Goal: Task Accomplishment & Management: Use online tool/utility

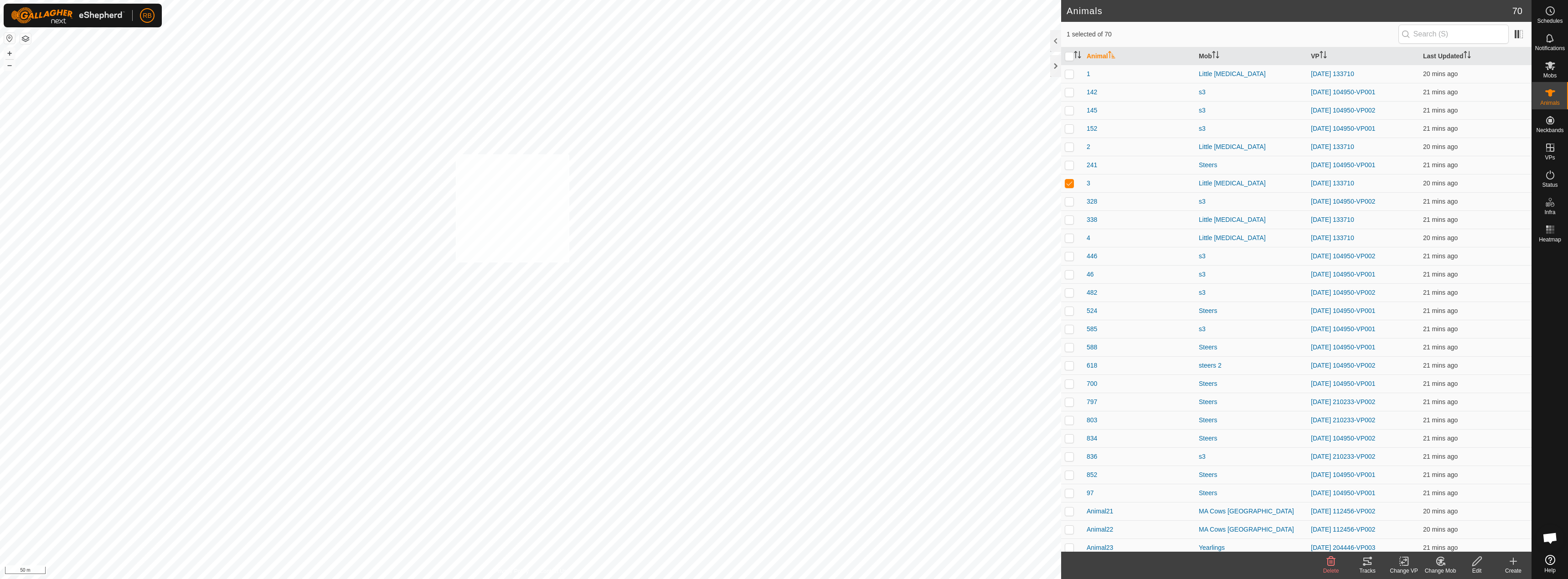
checkbox input "true"
click at [1377, 561] on tracks-svg-icon at bounding box center [1368, 561] width 36 height 11
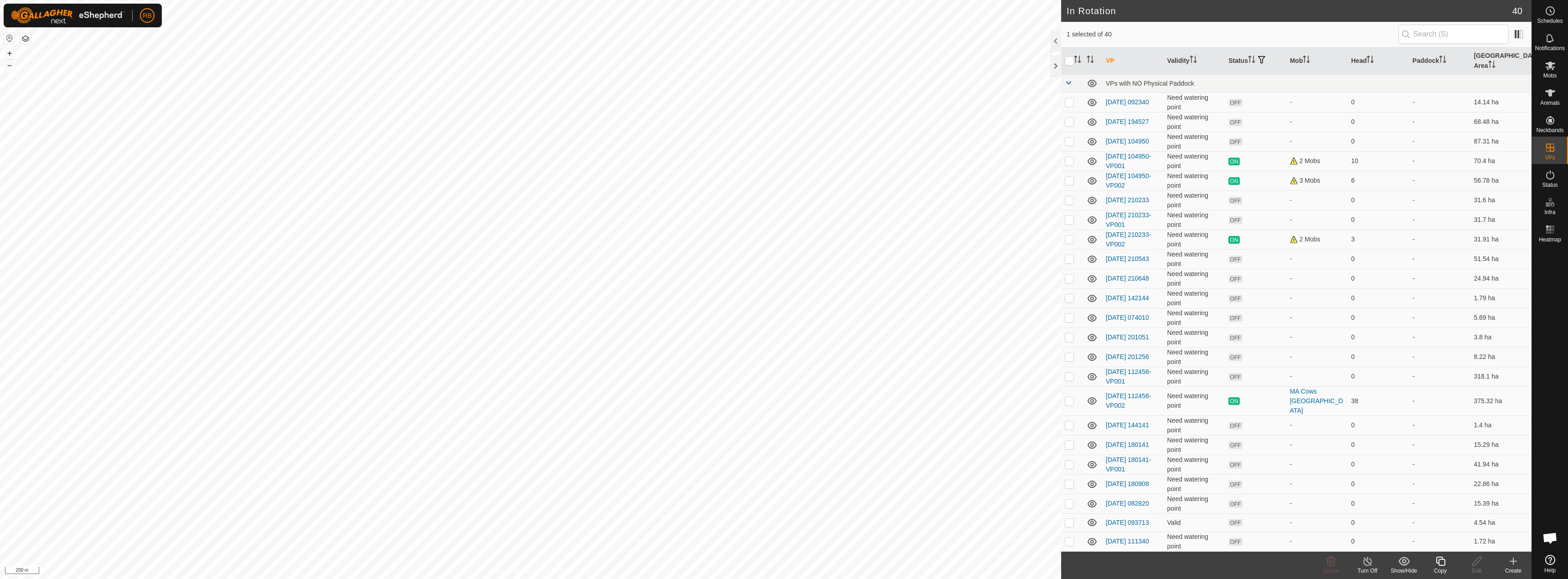
click at [774, 0] on html "RB Schedules Notifications Mobs Animals Neckbands VPs Status Infra Heatmap Help…" at bounding box center [784, 289] width 1568 height 579
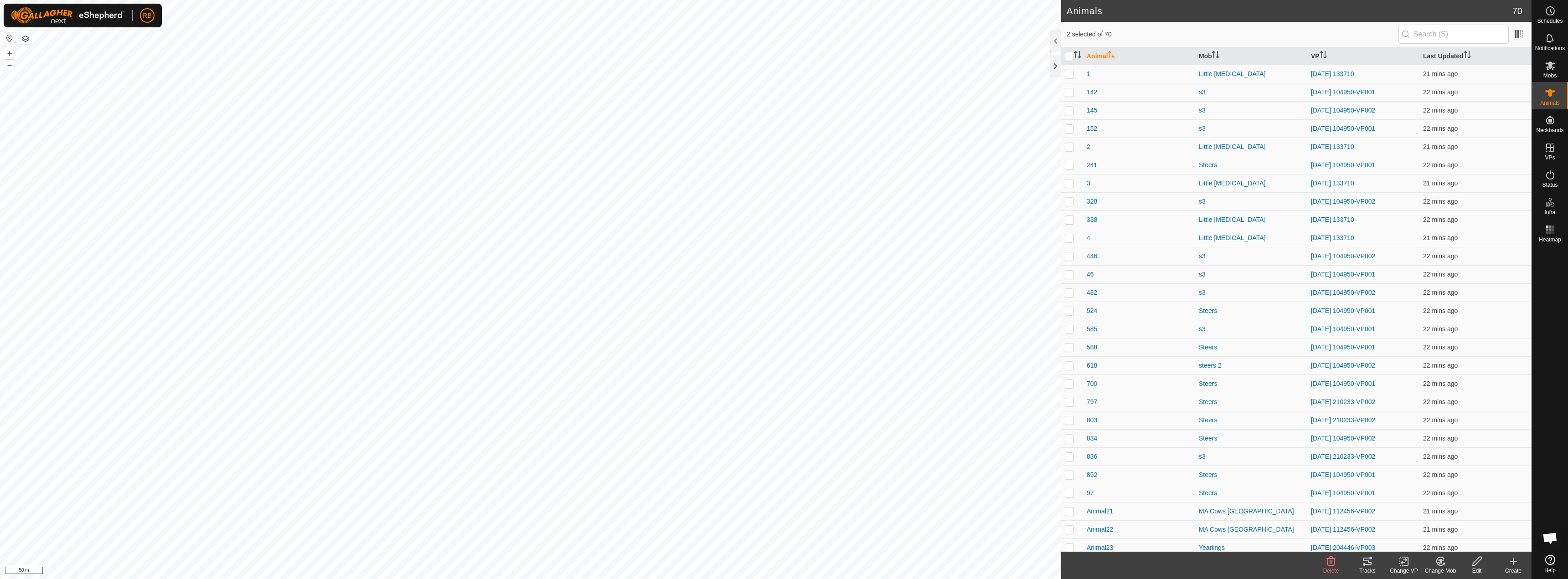
click at [1365, 561] on icon at bounding box center [1368, 561] width 8 height 7
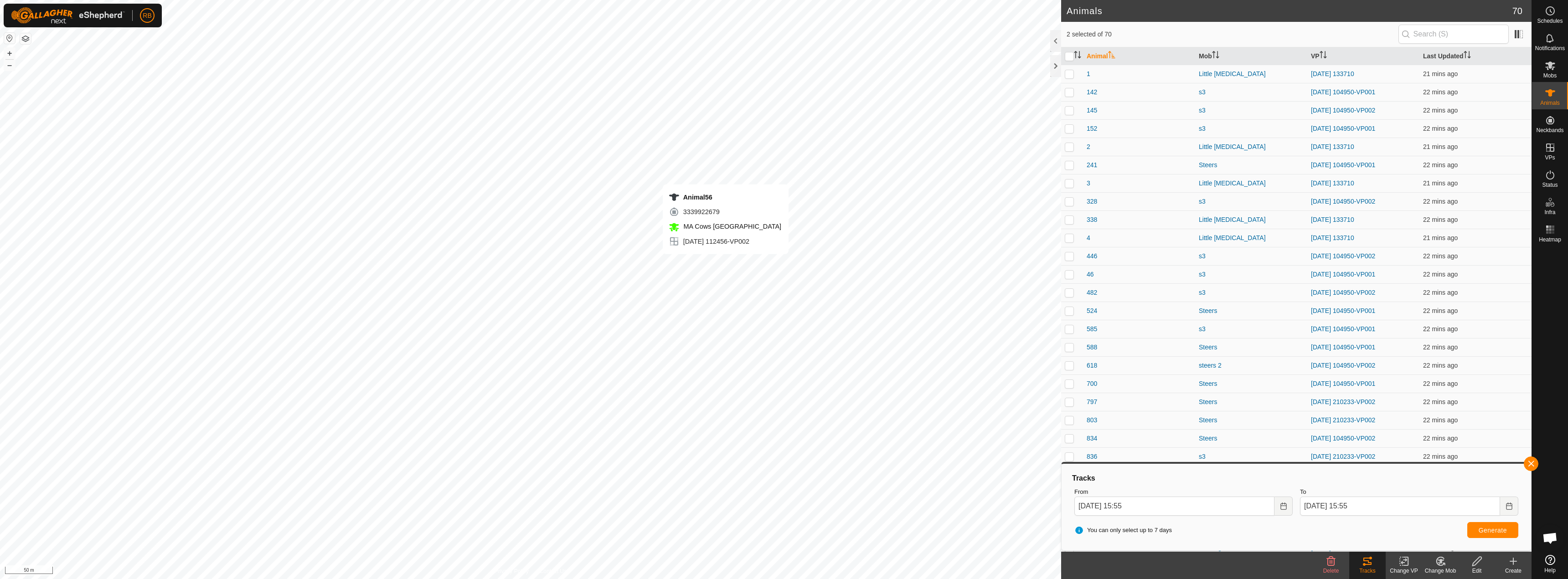
checkbox input "false"
checkbox input "true"
click at [1528, 466] on button "button" at bounding box center [1531, 464] width 14 height 14
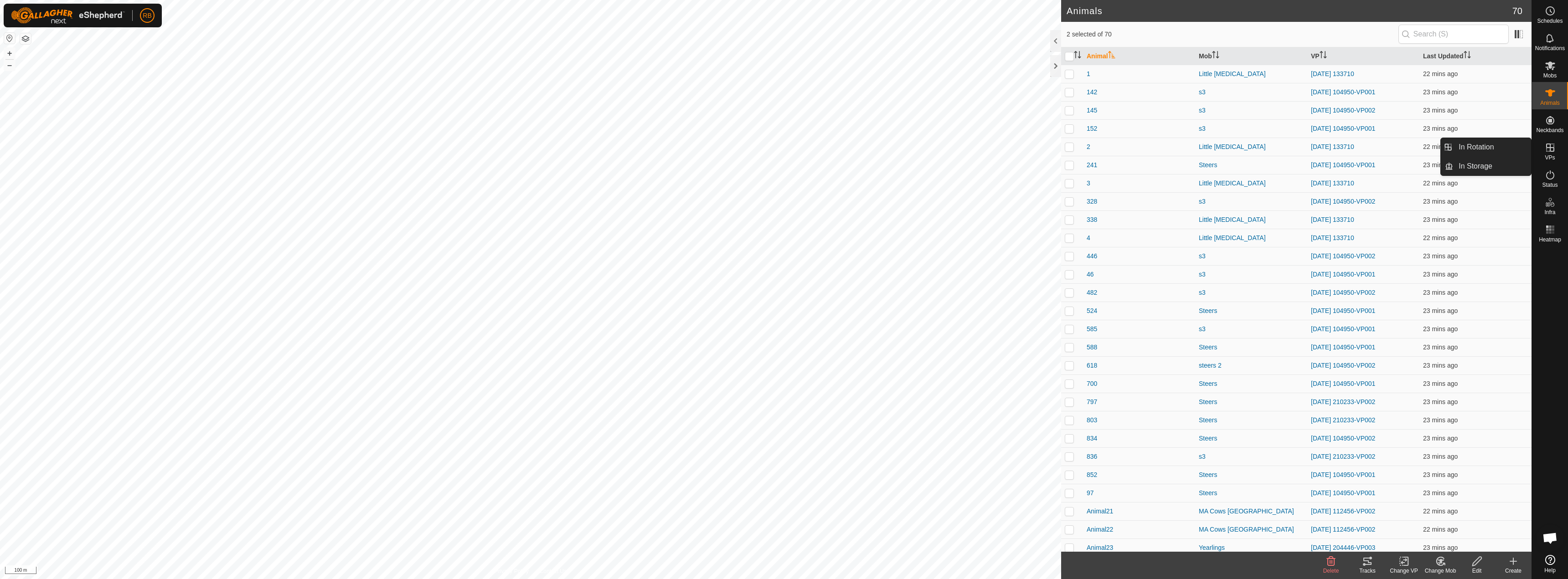
drag, startPoint x: 1557, startPoint y: 145, endPoint x: 1560, endPoint y: 150, distance: 5.8
click at [1560, 150] on div "VPs" at bounding box center [1550, 150] width 36 height 27
click at [1486, 150] on link "In Rotation" at bounding box center [1492, 147] width 78 height 18
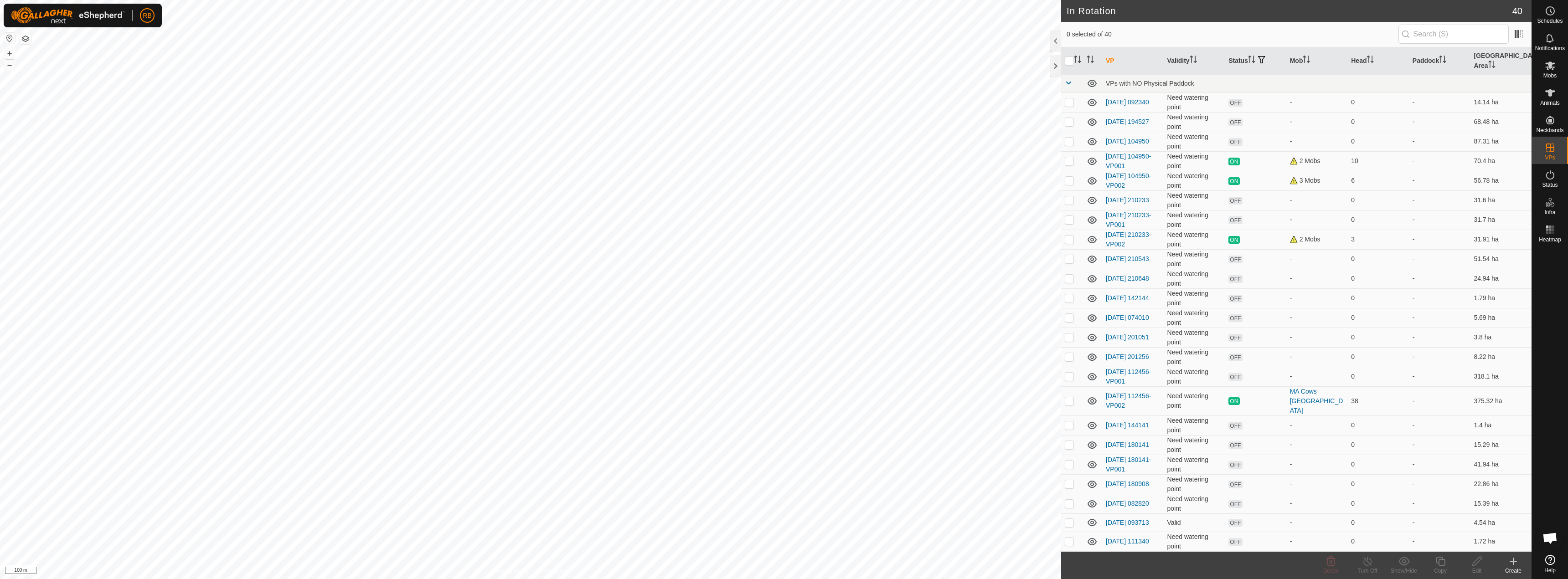
click at [1513, 561] on icon at bounding box center [1514, 561] width 6 height 0
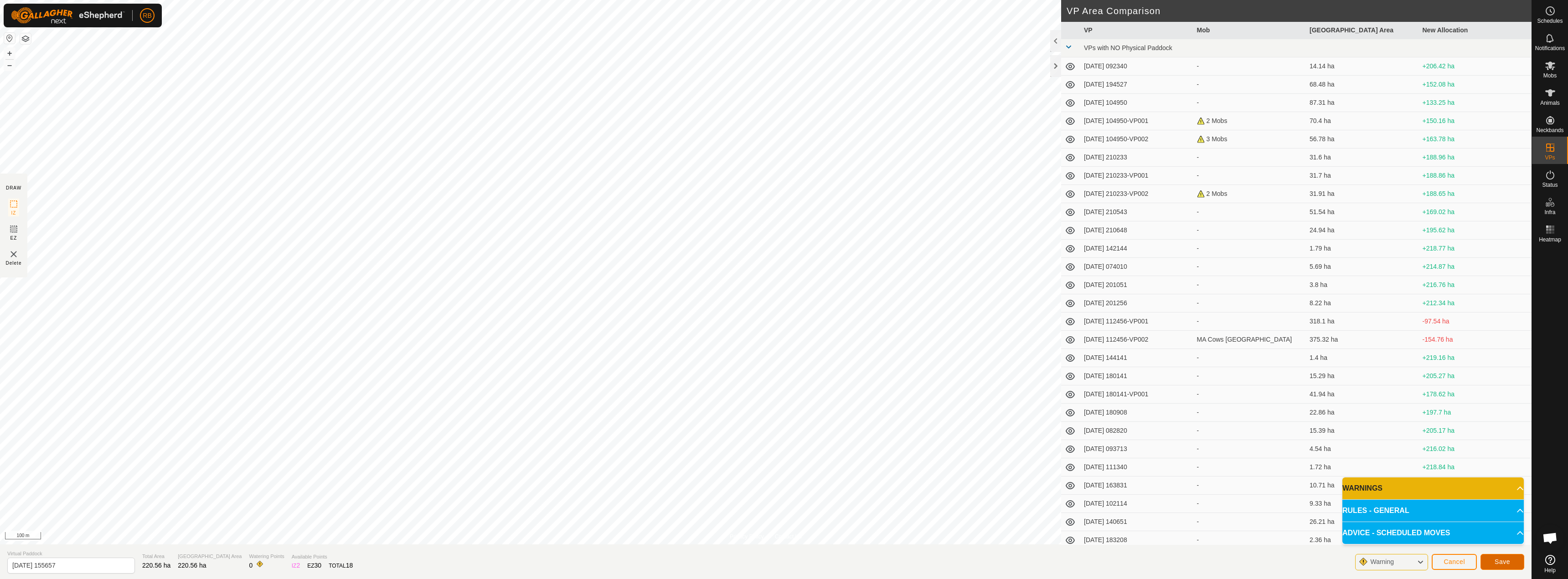
click at [1504, 558] on button "Save" at bounding box center [1502, 562] width 43 height 16
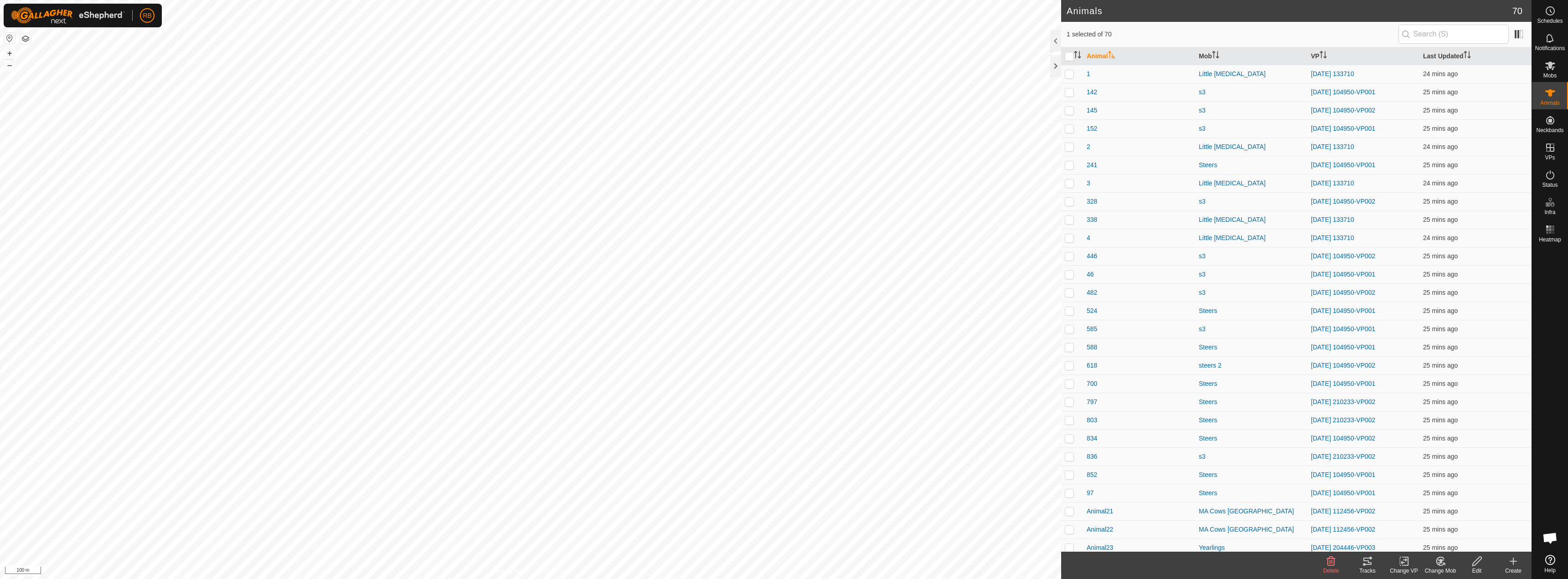
click at [451, 363] on div "Animal56 3339922679 MA [GEOGRAPHIC_DATA] [DATE] 112456-VP002 + – ⇧ i 100 m" at bounding box center [530, 289] width 1061 height 579
checkbox input "true"
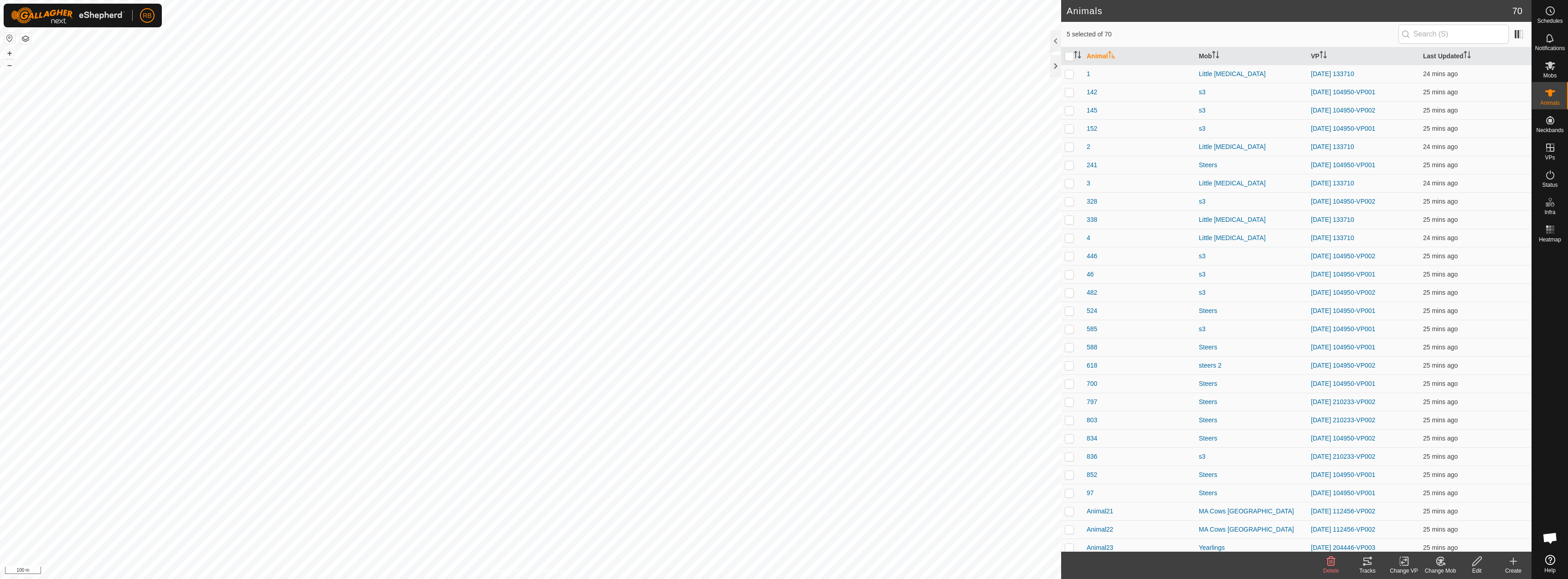
click at [1405, 565] on icon at bounding box center [1405, 561] width 12 height 11
click at [1433, 520] on link "Choose VP..." at bounding box center [1431, 523] width 90 height 18
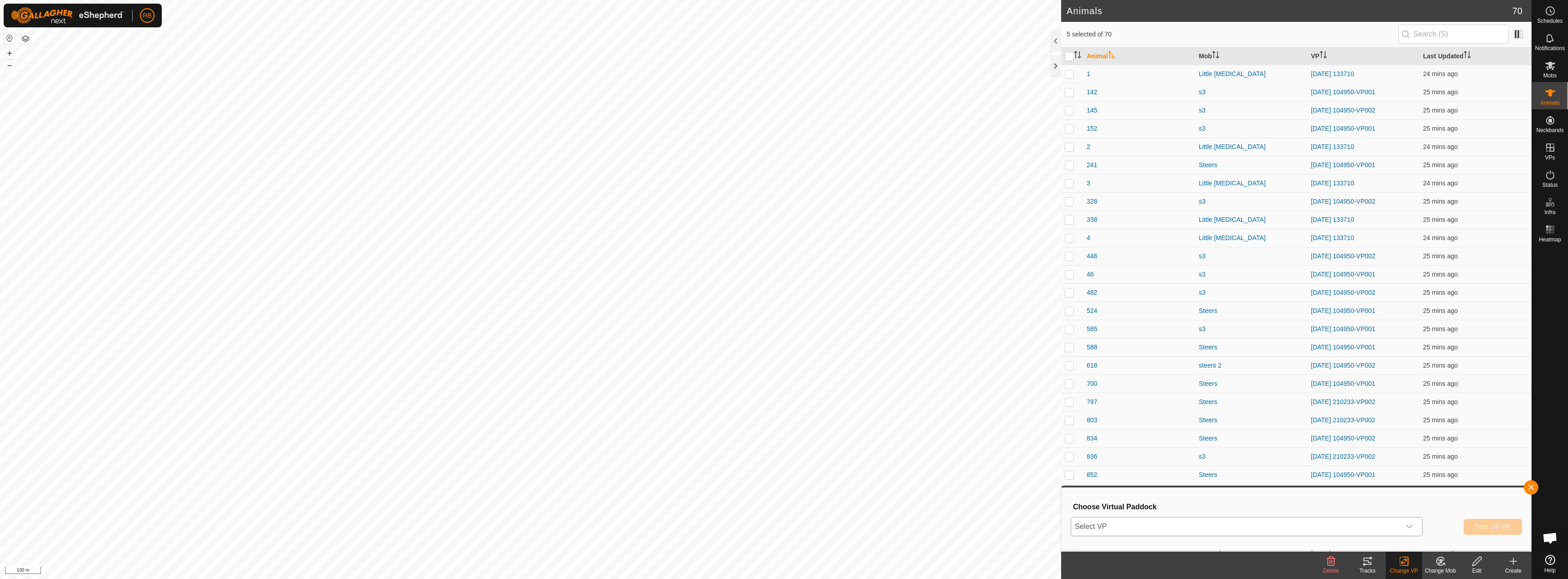
click at [1191, 525] on span "Select VP" at bounding box center [1236, 527] width 329 height 18
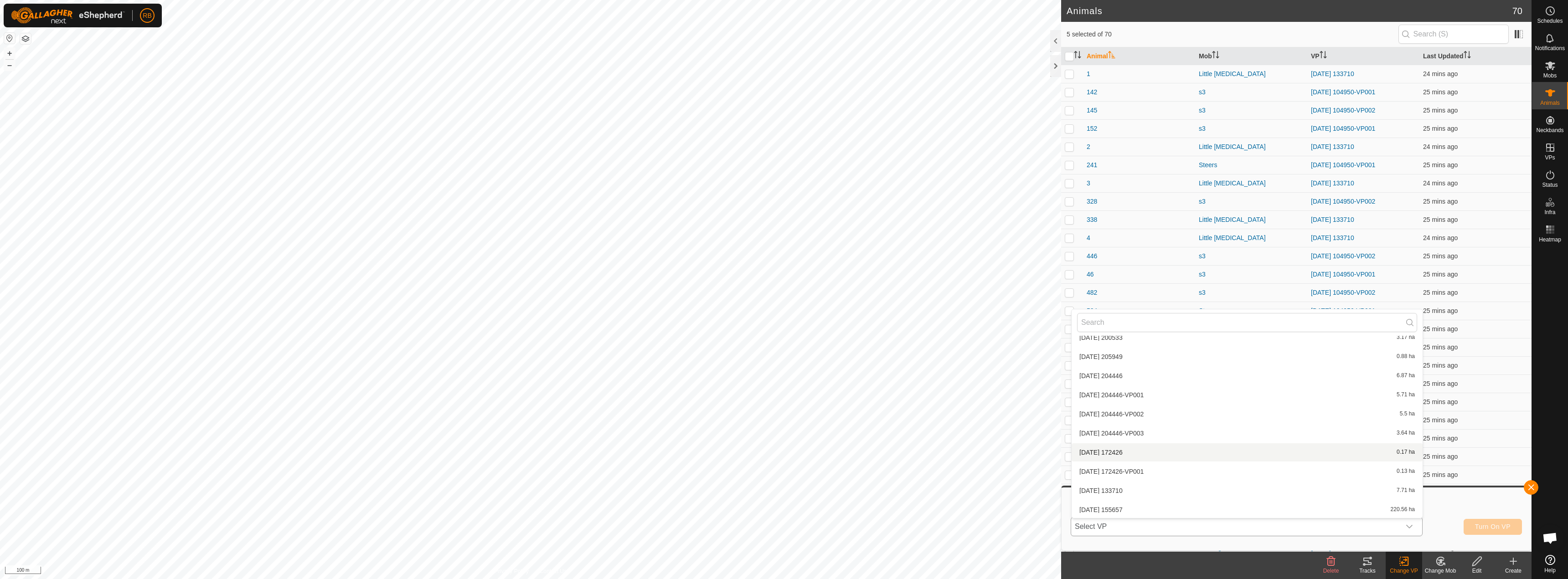
scroll to position [622, 0]
click at [1126, 514] on li "[DATE] 155657 220.56 ha" at bounding box center [1247, 509] width 351 height 18
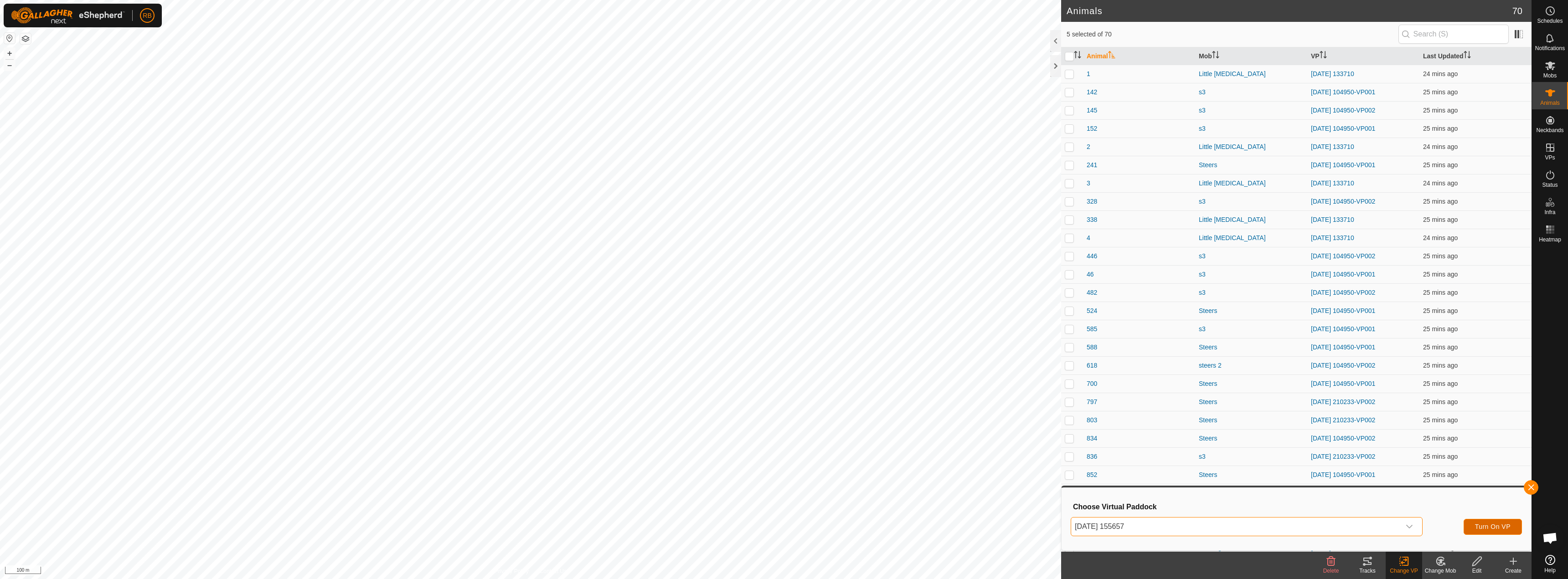
click at [1491, 529] on span "Turn On VP" at bounding box center [1493, 526] width 36 height 7
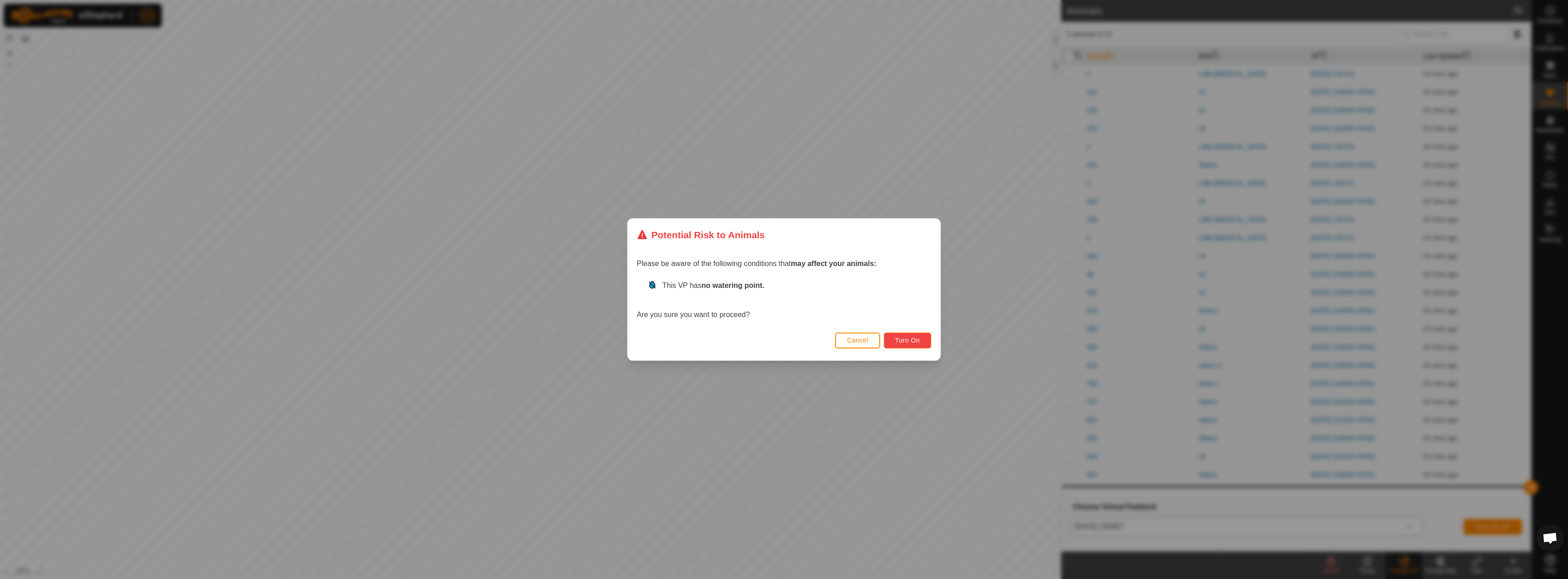
click at [924, 335] on button "Turn On" at bounding box center [907, 340] width 47 height 16
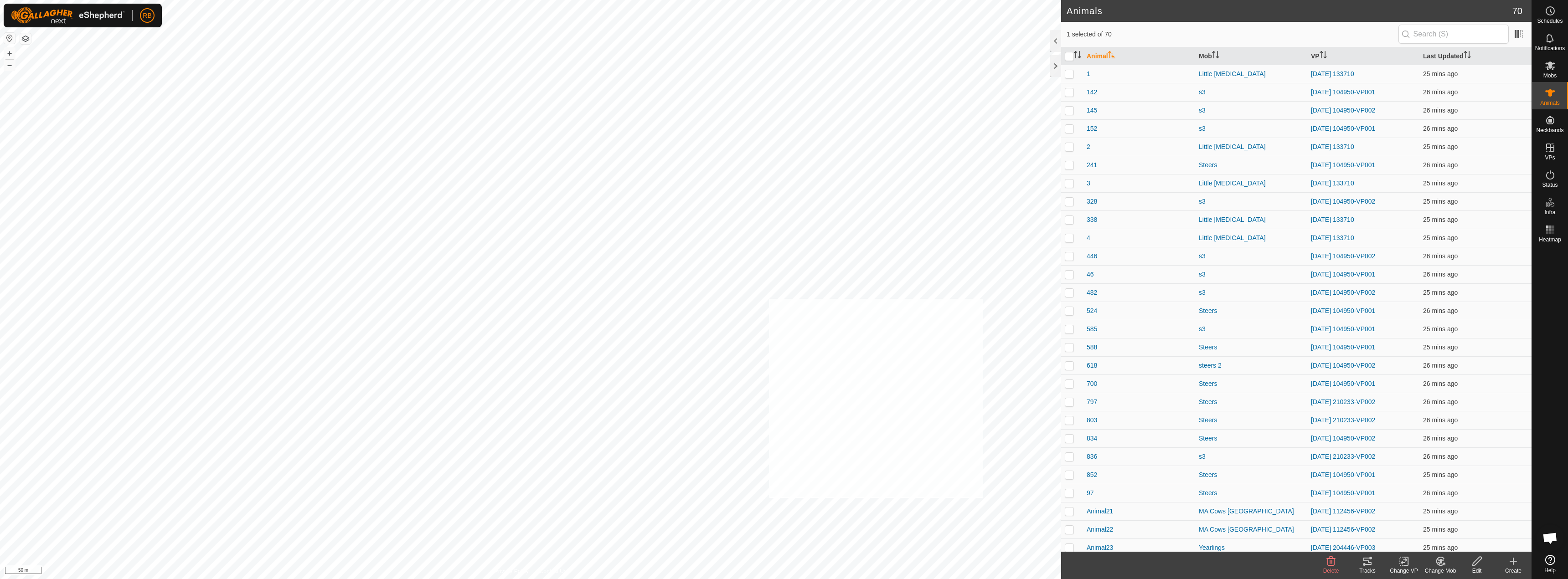
checkbox input "true"
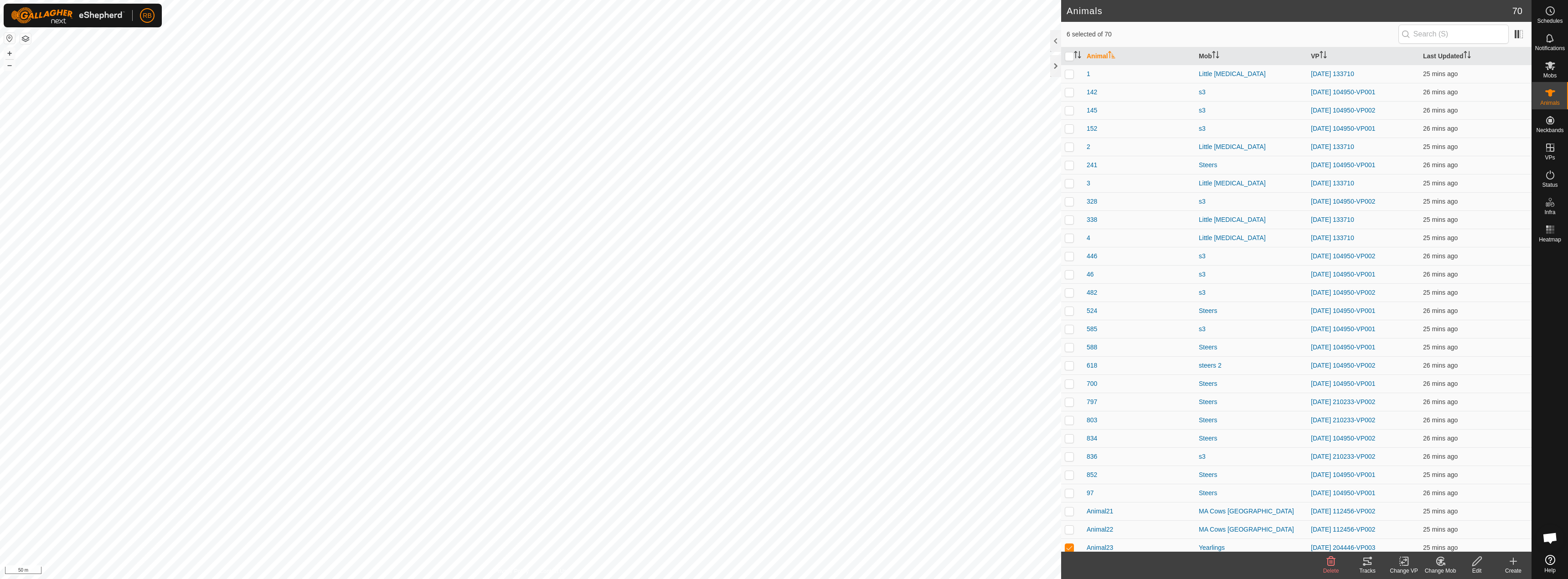
click at [1394, 560] on change-vp-svg-icon at bounding box center [1404, 561] width 36 height 11
click at [1418, 521] on link "Choose VP..." at bounding box center [1431, 523] width 90 height 18
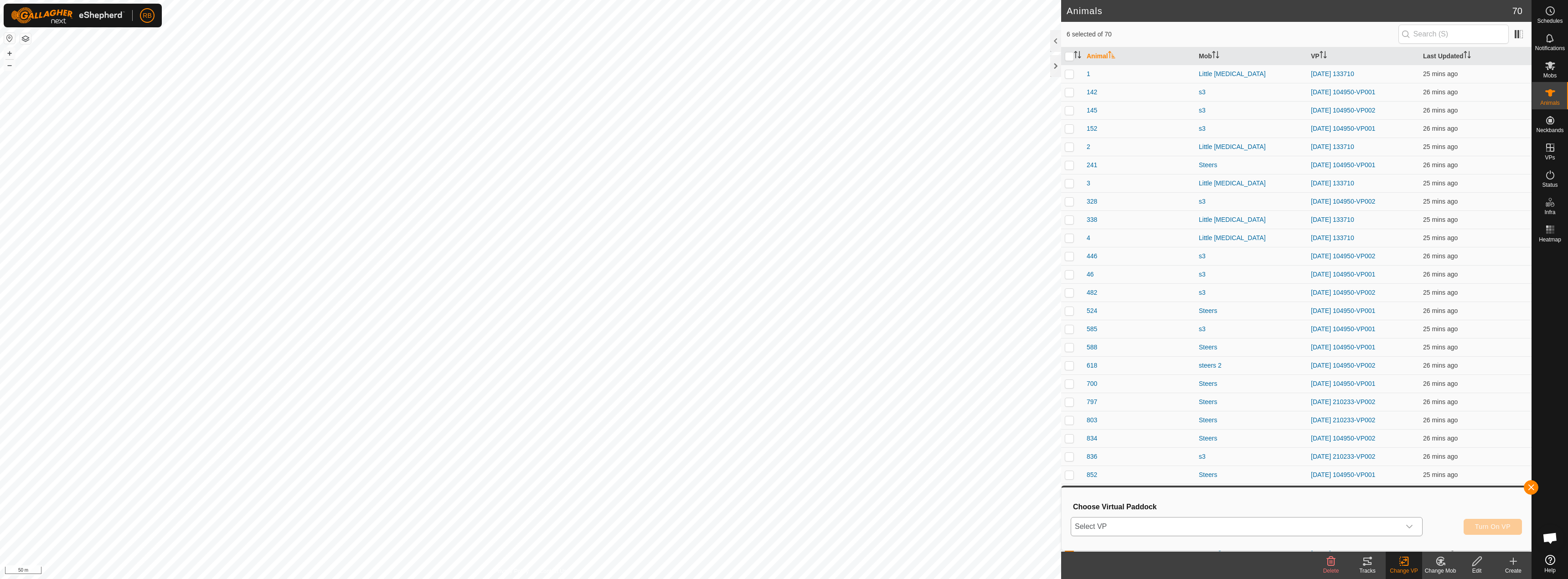
click at [1241, 527] on span "Select VP" at bounding box center [1236, 527] width 329 height 18
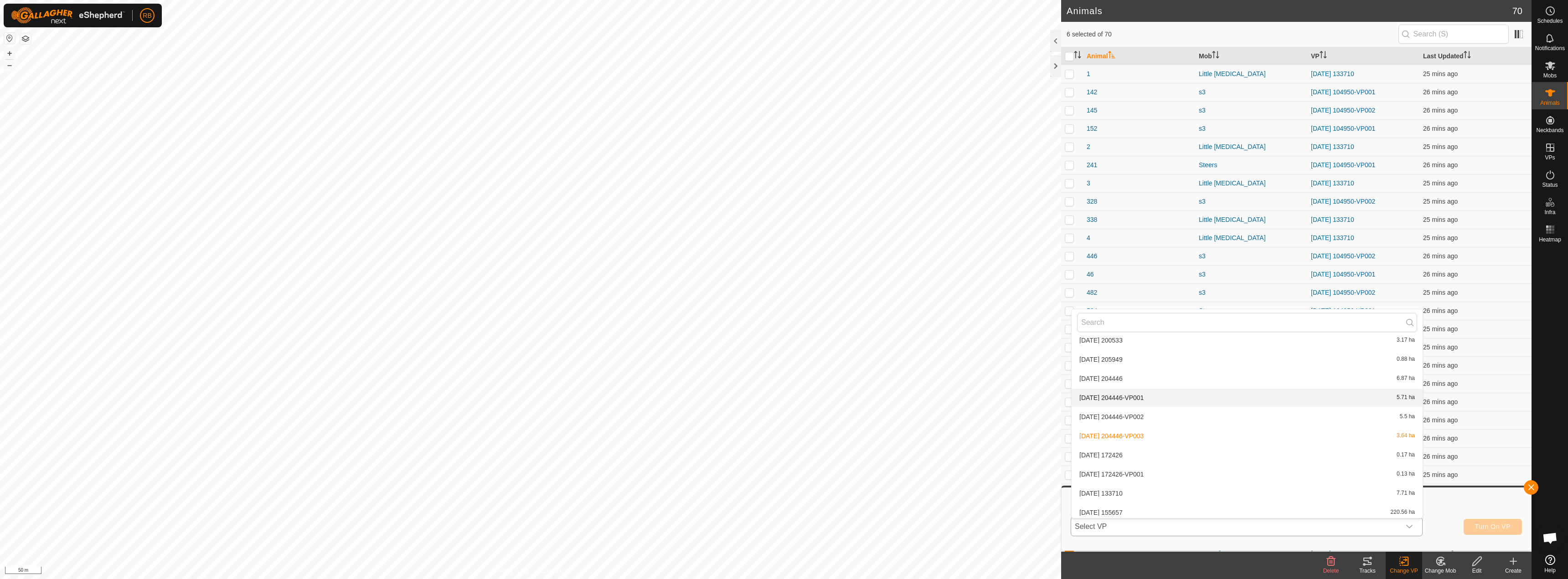
scroll to position [622, 0]
click at [1163, 412] on li "[DATE] 204446-VP002 5.5 ha" at bounding box center [1247, 414] width 351 height 18
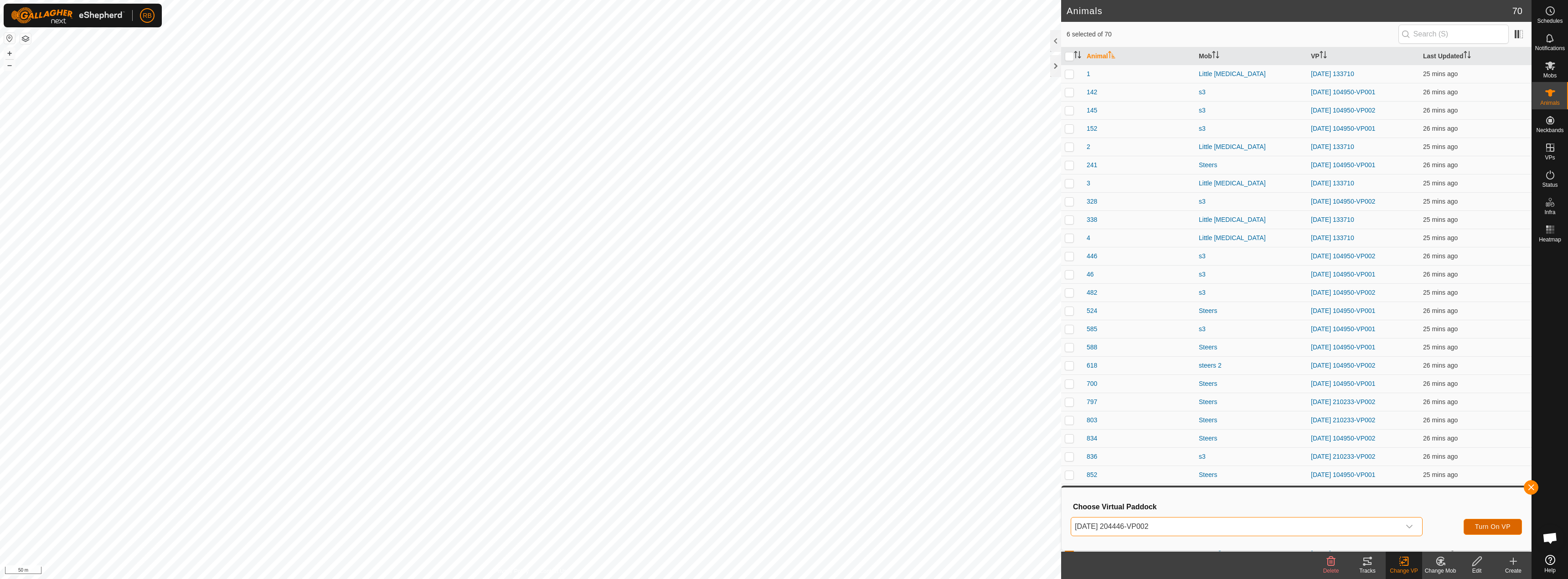
click at [1494, 529] on span "Turn On VP" at bounding box center [1493, 526] width 36 height 7
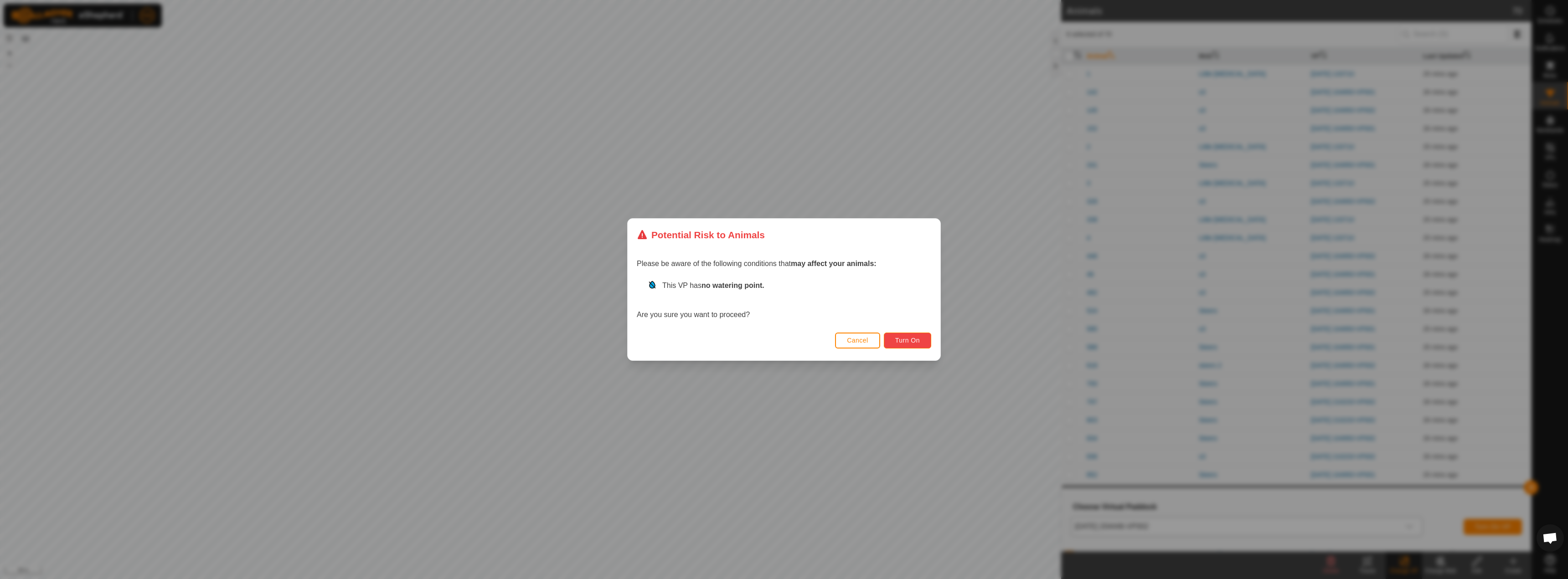
click at [916, 335] on button "Turn On" at bounding box center [907, 340] width 47 height 16
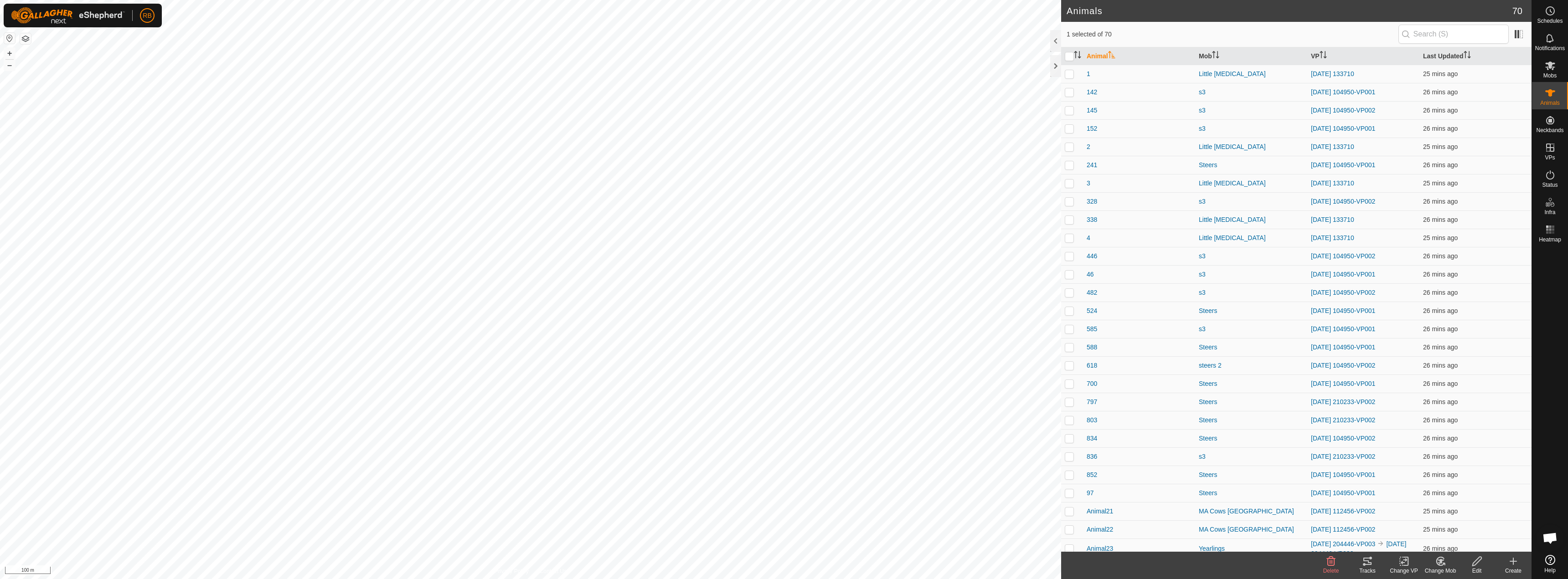
click at [1406, 564] on icon at bounding box center [1405, 561] width 12 height 11
click at [1421, 521] on link "Choose VP..." at bounding box center [1431, 523] width 90 height 18
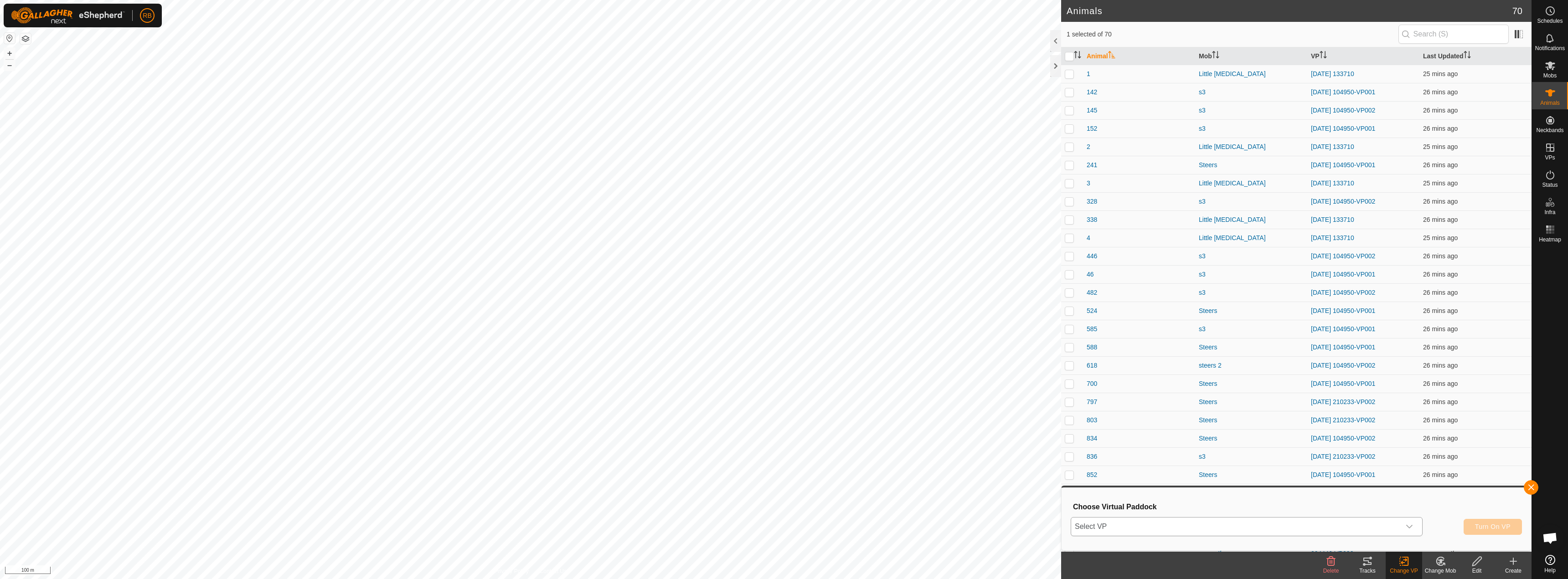
click at [1165, 529] on span "Select VP" at bounding box center [1236, 527] width 329 height 18
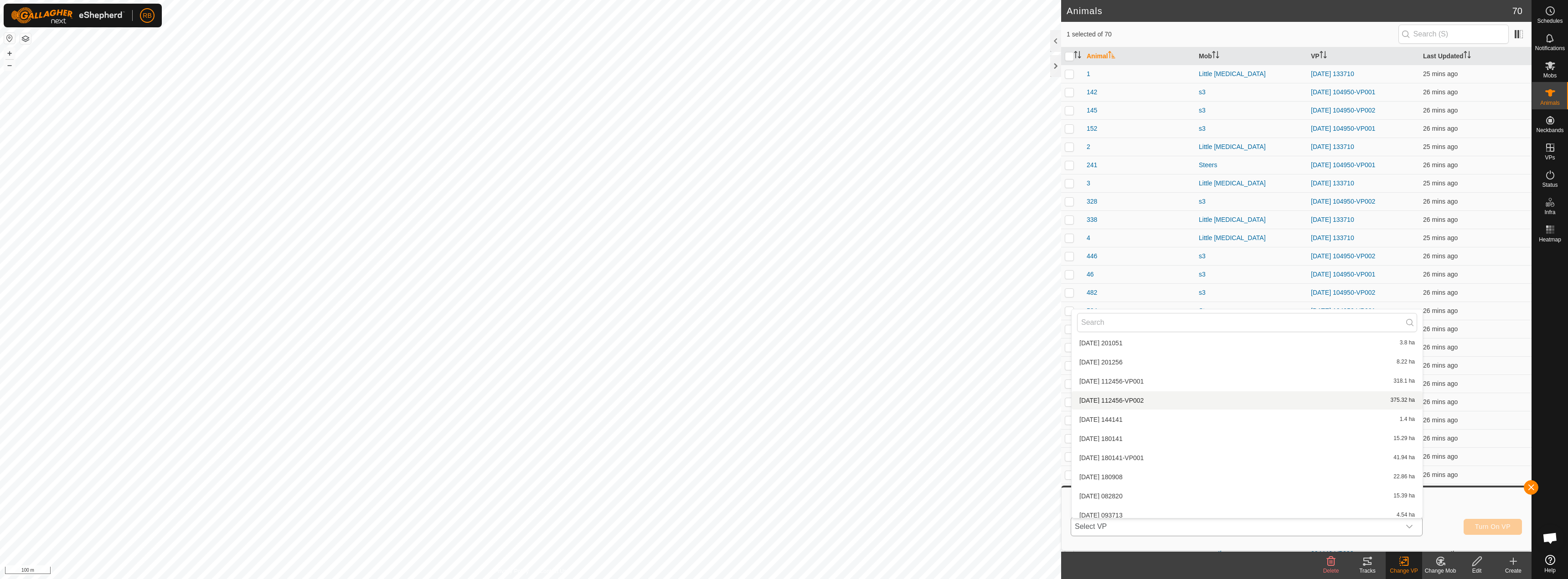
scroll to position [251, 0]
click at [1134, 484] on li "[DATE] 180908 22.86 ha" at bounding box center [1247, 479] width 351 height 18
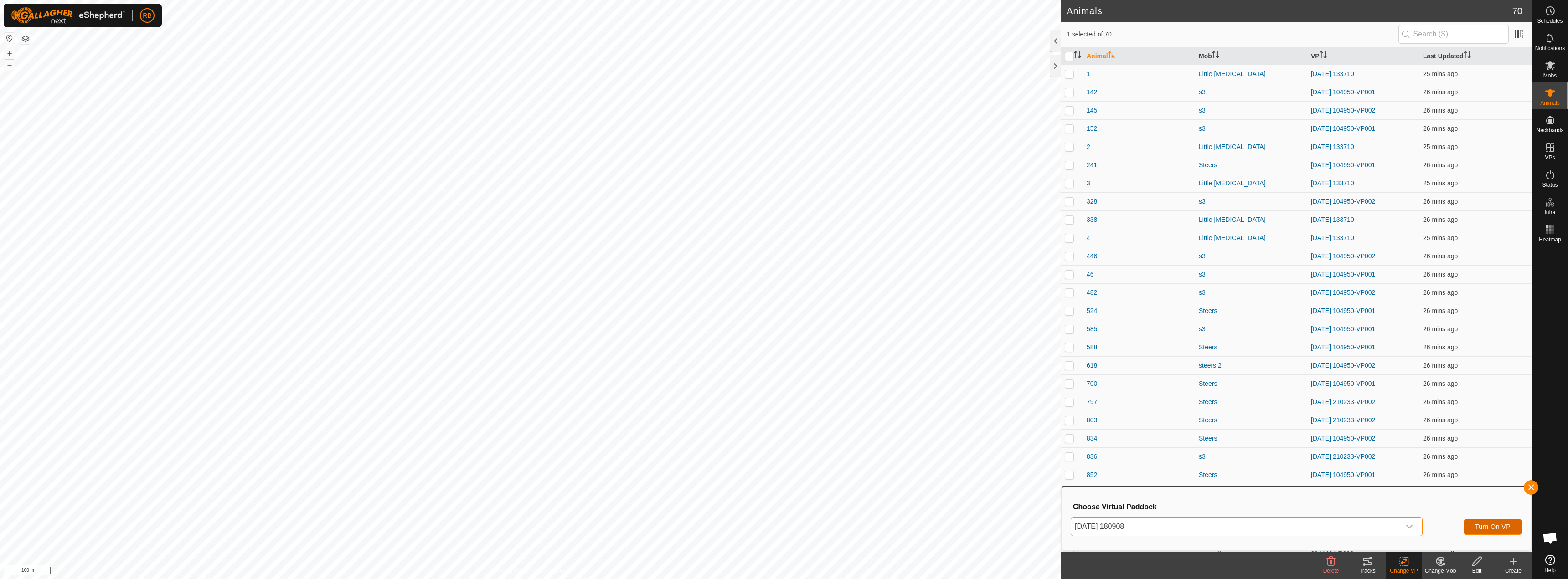
click at [1479, 532] on button "Turn On VP" at bounding box center [1493, 527] width 58 height 16
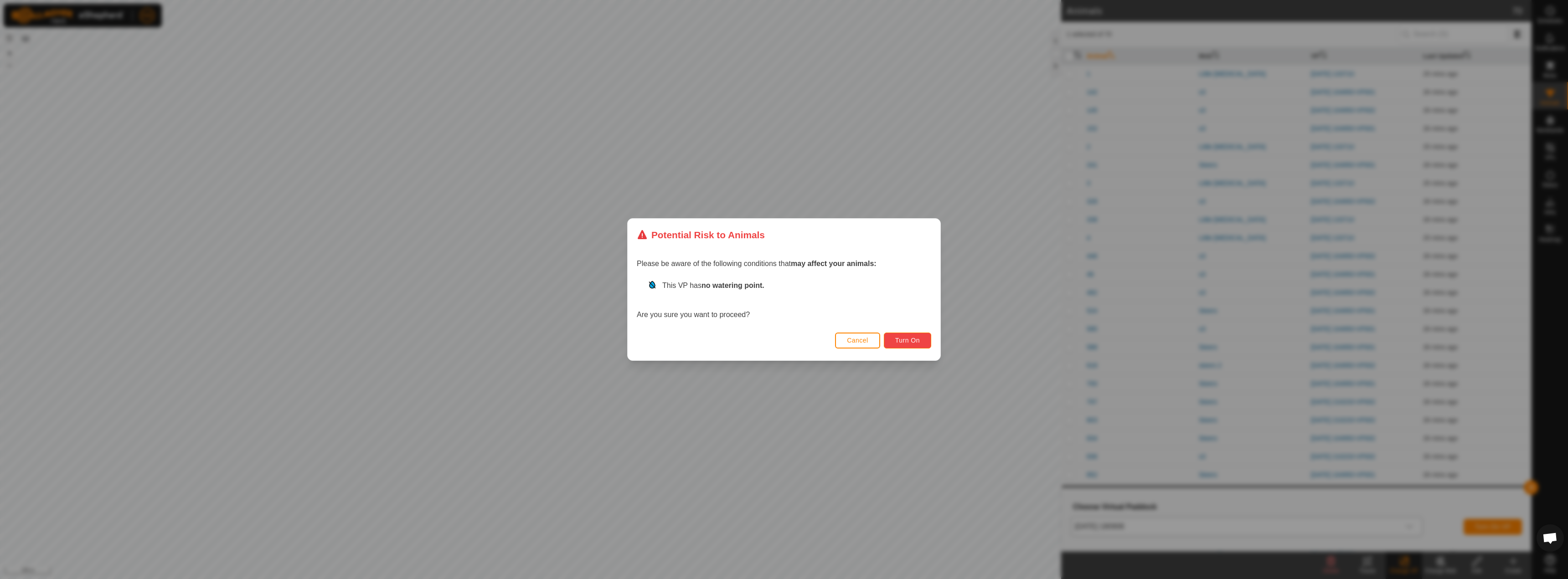
click at [918, 341] on span "Turn On" at bounding box center [908, 340] width 25 height 7
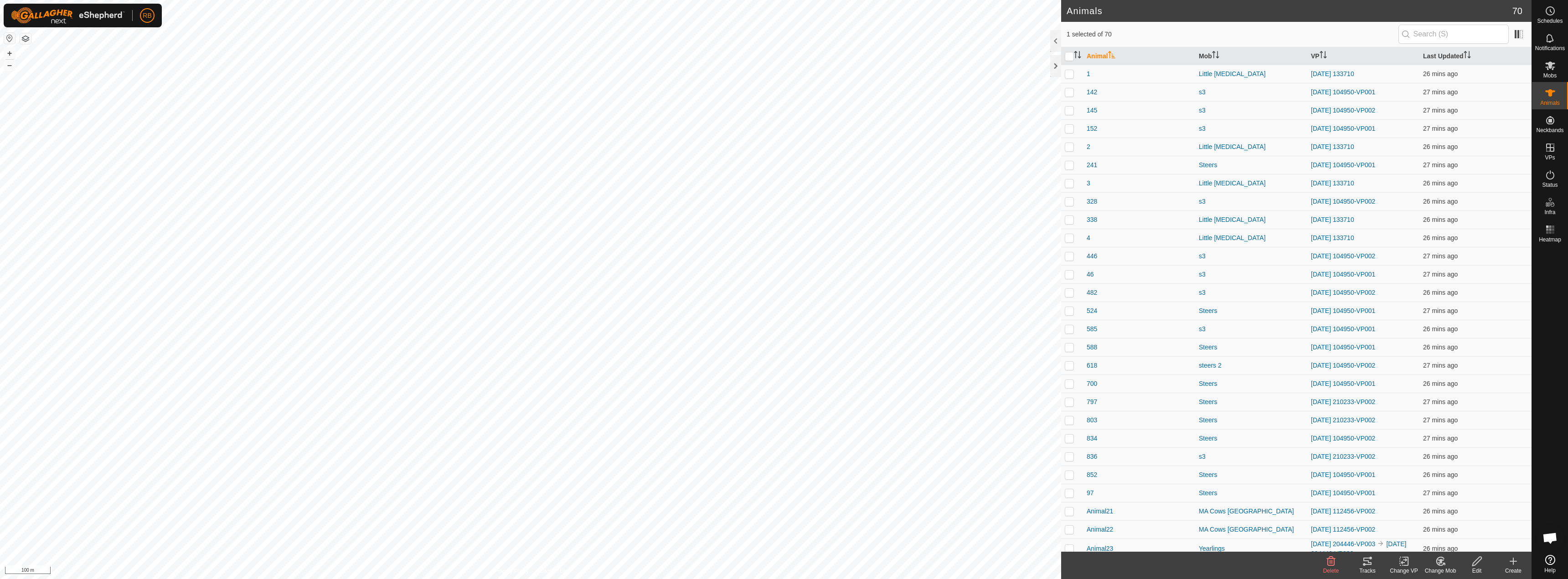
click at [1403, 560] on icon at bounding box center [1405, 561] width 12 height 11
click at [1423, 508] on span "26 mins ago" at bounding box center [1440, 511] width 34 height 7
click at [1408, 570] on div "Change VP" at bounding box center [1404, 571] width 36 height 8
click at [1432, 524] on link "Choose VP..." at bounding box center [1431, 523] width 90 height 18
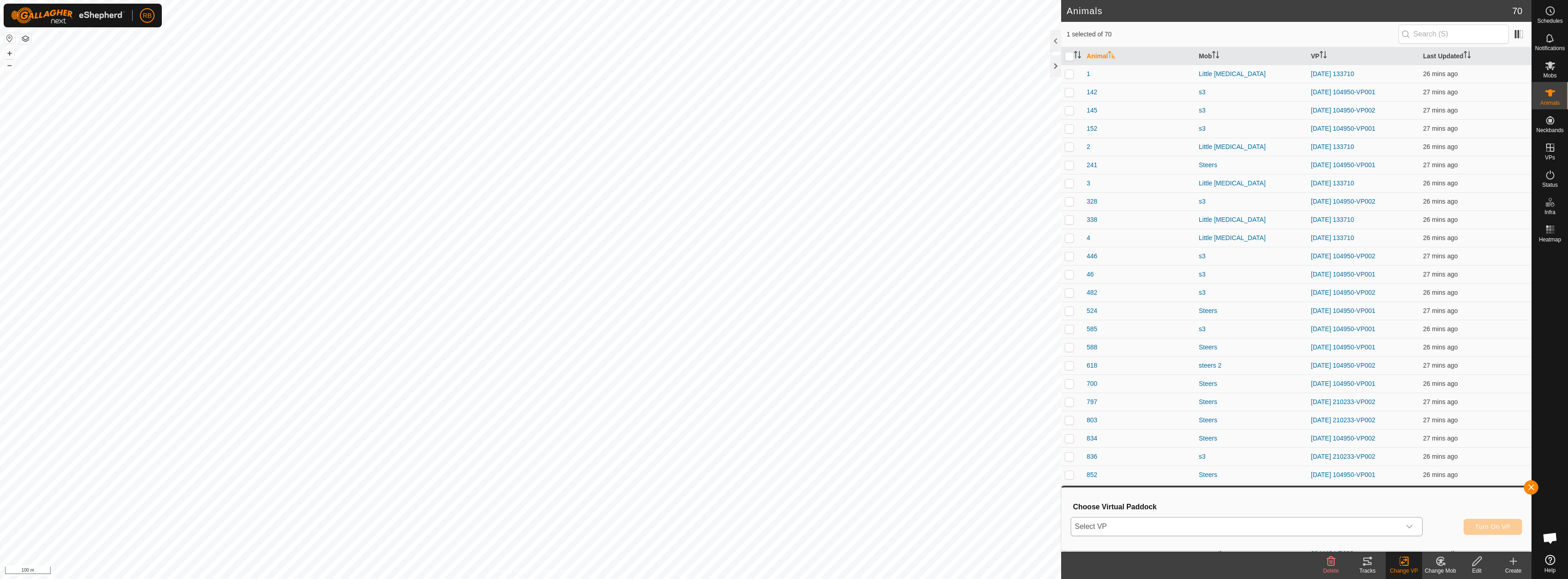
click at [1309, 532] on span "Select VP" at bounding box center [1236, 527] width 329 height 18
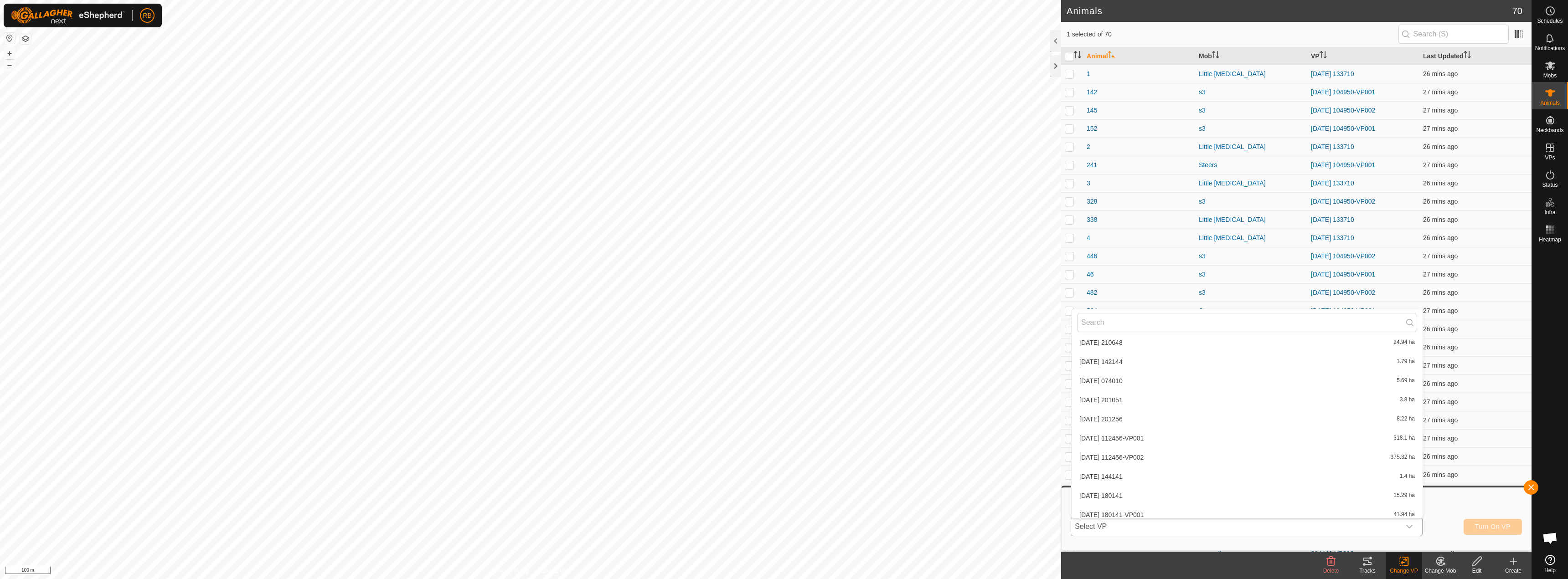
scroll to position [238, 0]
click at [1158, 475] on li "[DATE] 180141-VP001 41.94 ha" at bounding box center [1247, 473] width 351 height 18
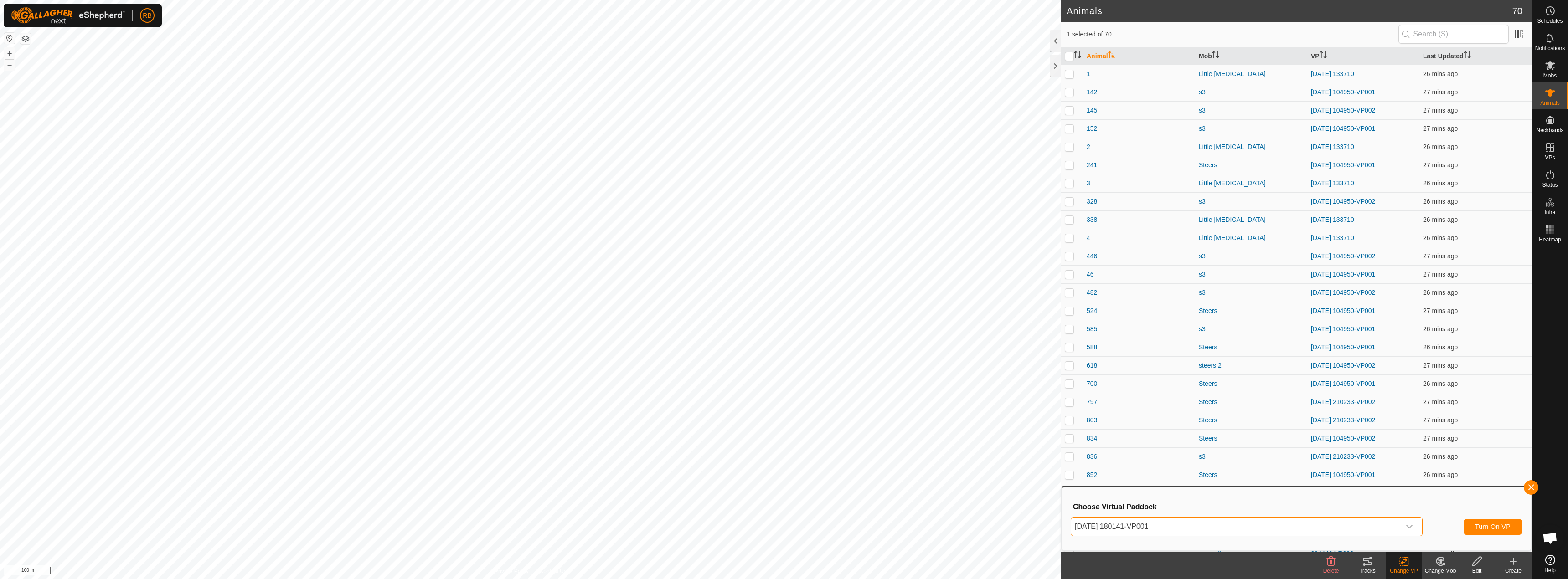
click at [1501, 543] on div "Choose Virtual Paddock [DATE] 180141-VP001 Turn On VP" at bounding box center [1296, 519] width 458 height 52
click at [1504, 528] on span "Turn On VP" at bounding box center [1493, 526] width 36 height 7
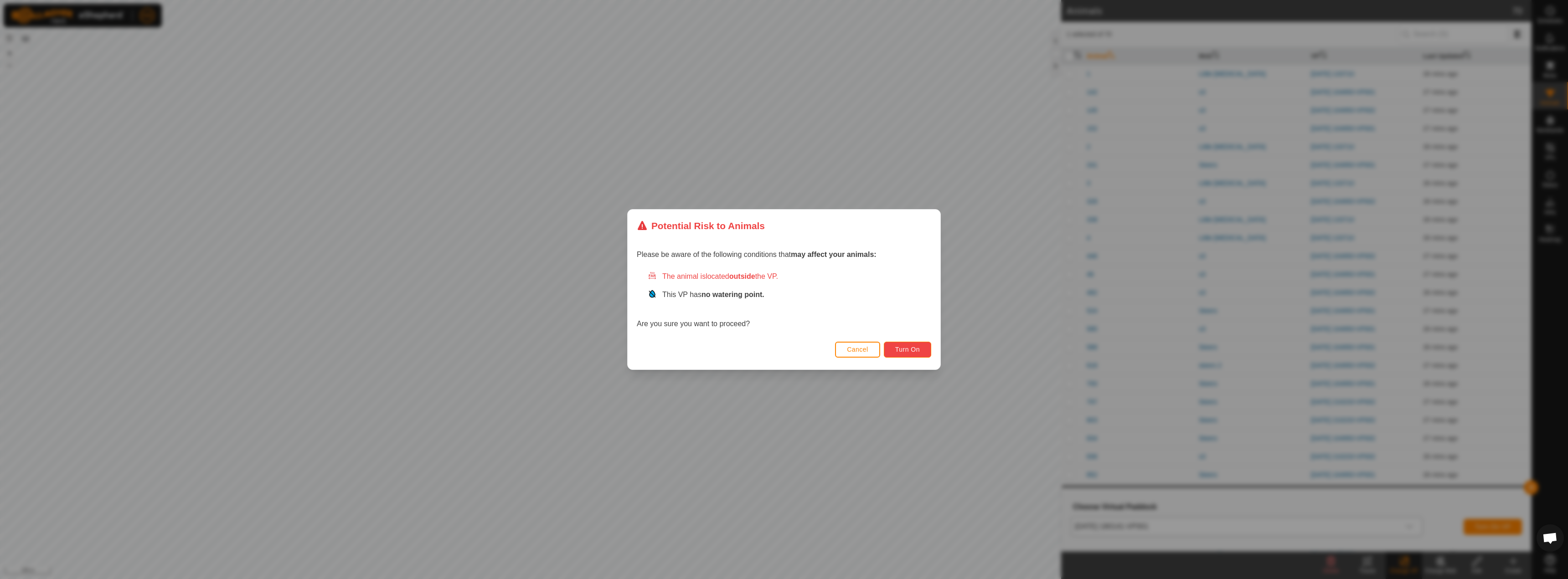
click at [914, 353] on button "Turn On" at bounding box center [907, 349] width 47 height 16
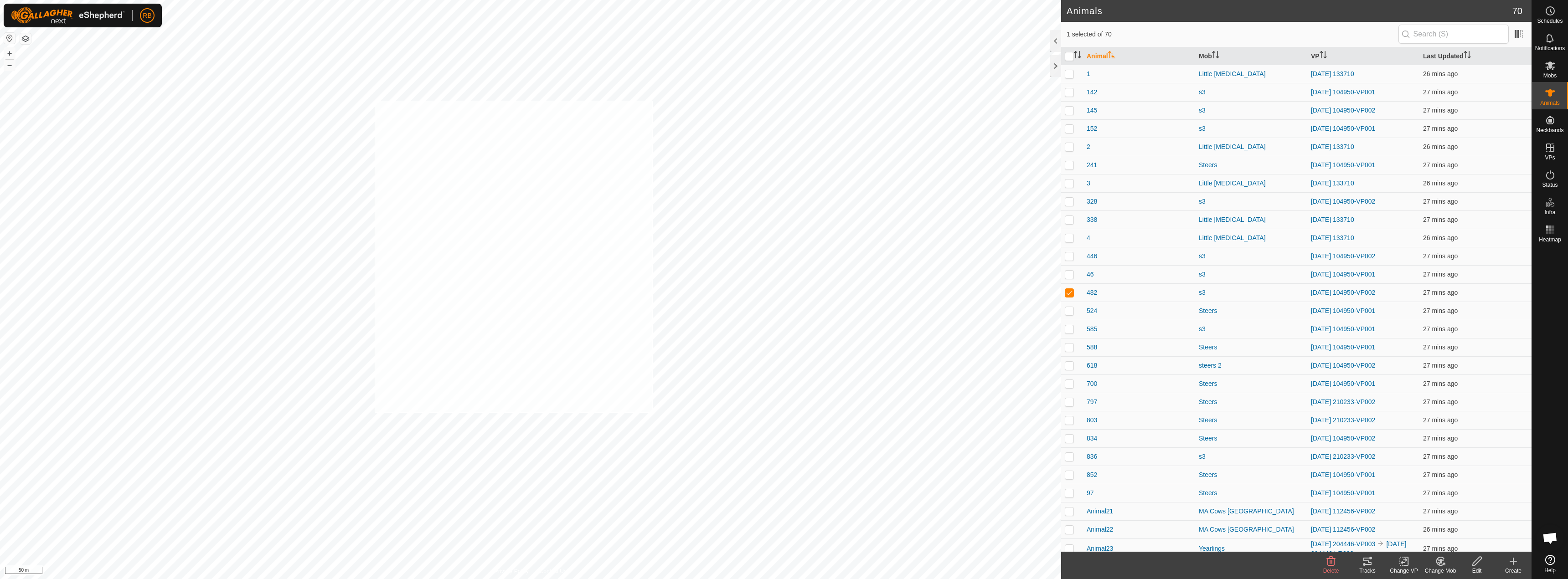
checkbox input "true"
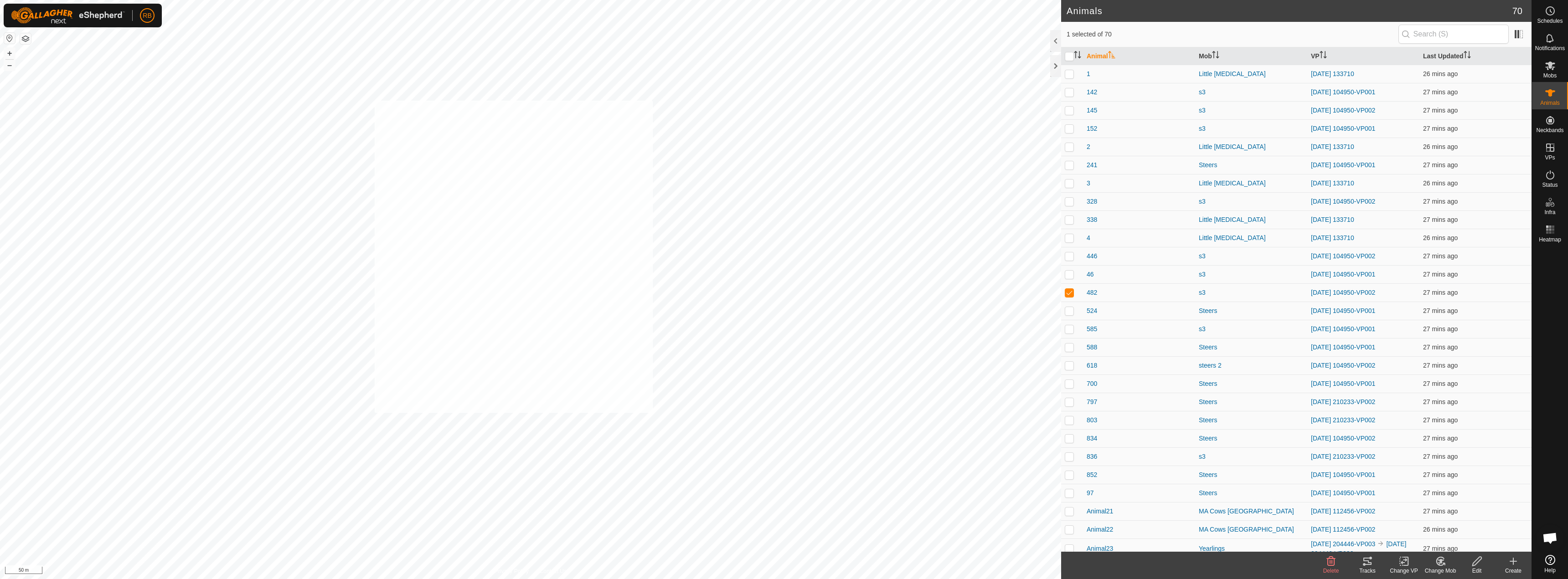
checkbox input "true"
click at [1371, 569] on div "Tracks" at bounding box center [1368, 571] width 36 height 8
click at [1354, 329] on link "[DATE] 104950-VP001" at bounding box center [1343, 329] width 64 height 7
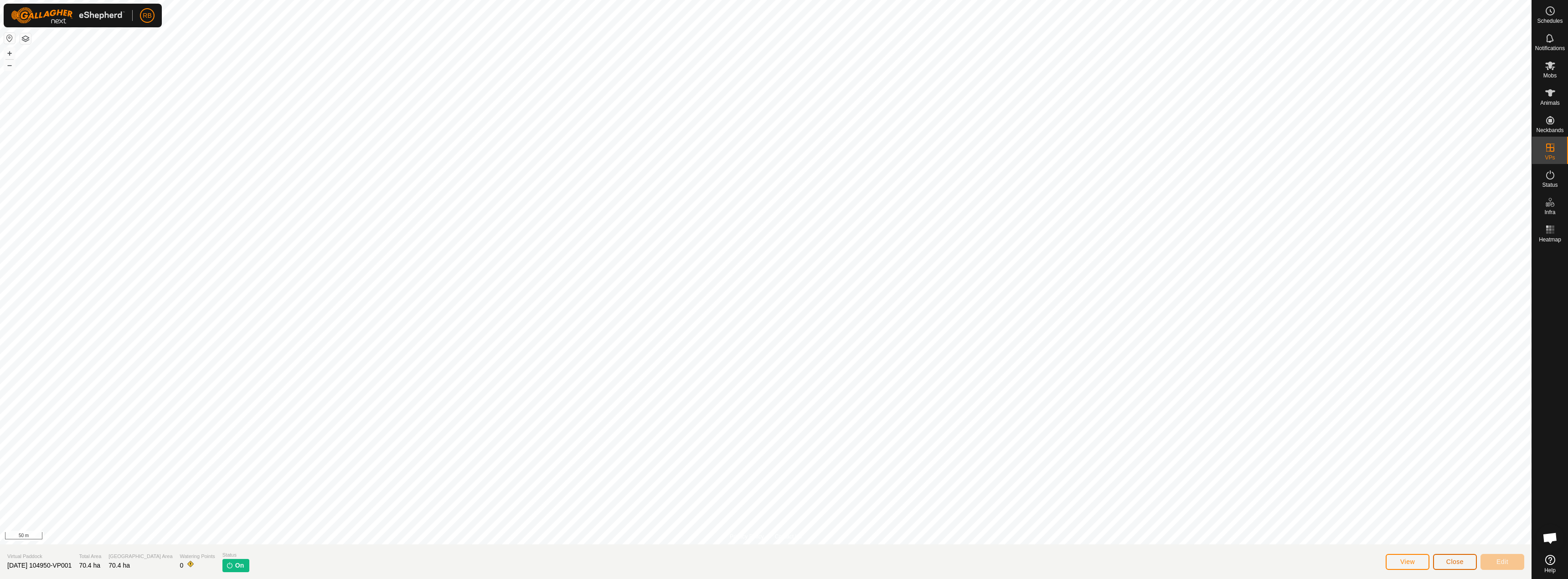
click at [1443, 563] on button "Close" at bounding box center [1455, 562] width 43 height 16
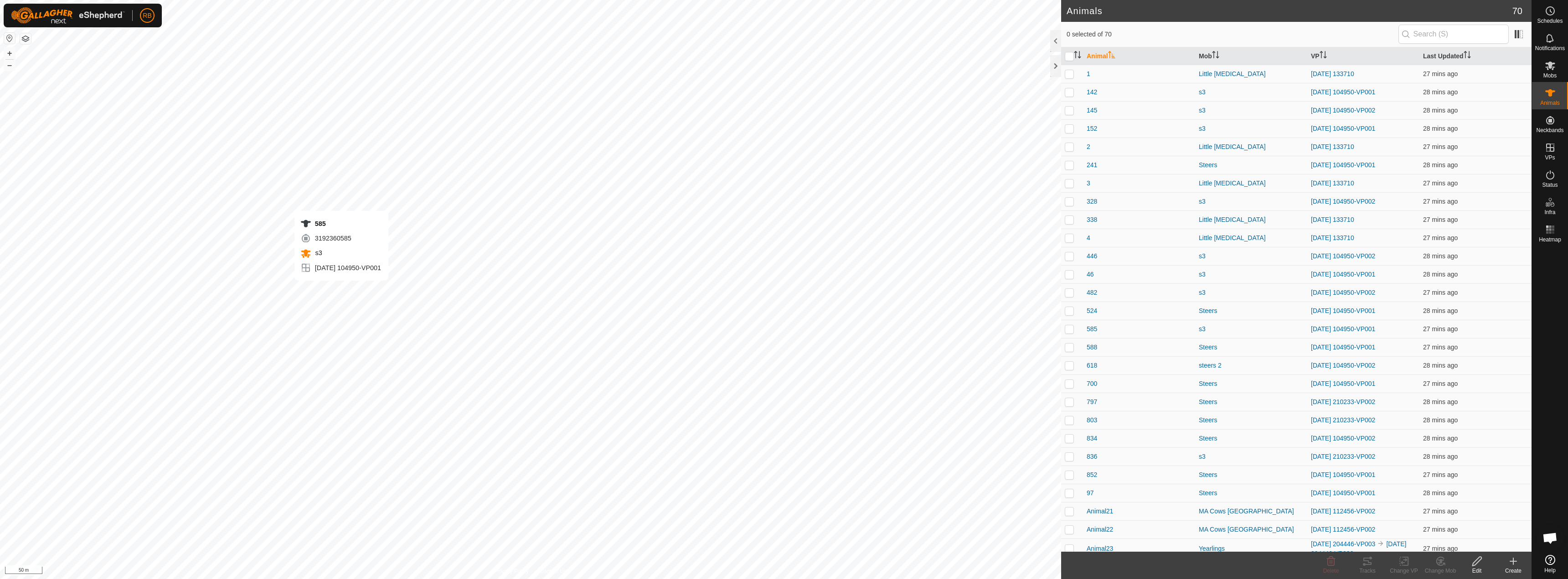
checkbox input "true"
